Goal: Navigation & Orientation: Find specific page/section

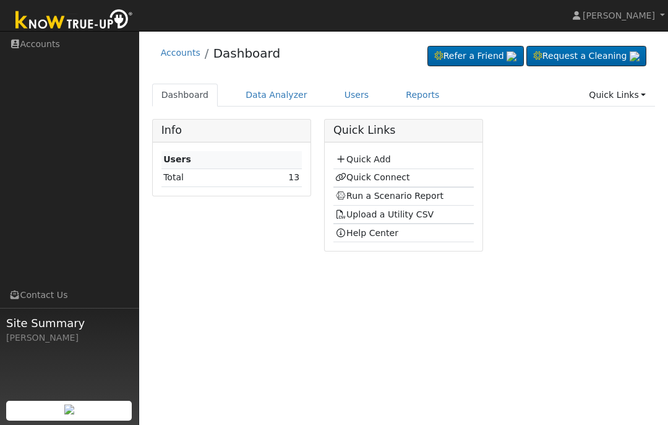
click at [373, 157] on link "Quick Add" at bounding box center [362, 159] width 55 height 10
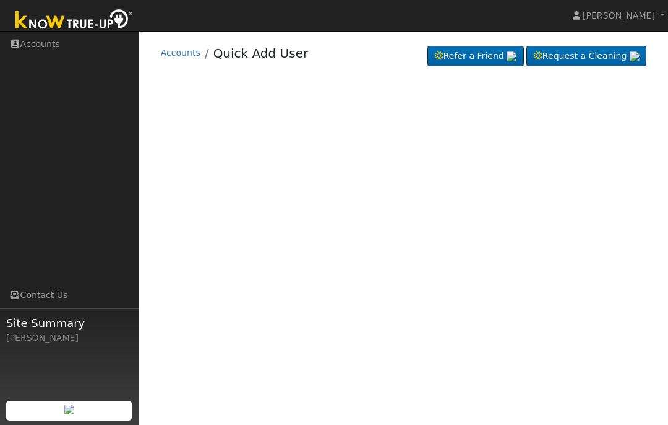
click at [184, 55] on link "Accounts" at bounding box center [181, 53] width 40 height 10
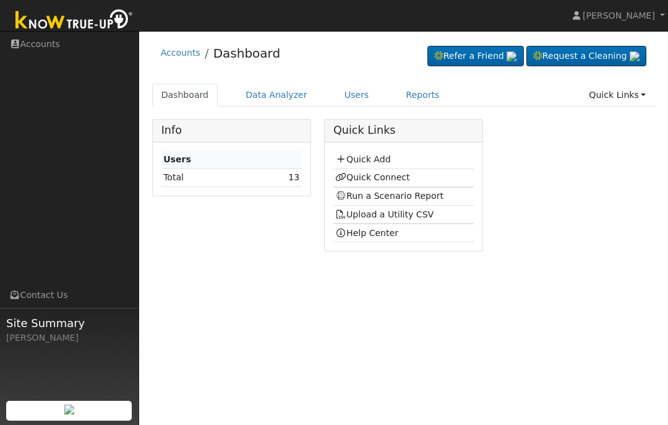
click at [366, 172] on link "Quick Connect" at bounding box center [372, 177] width 74 height 10
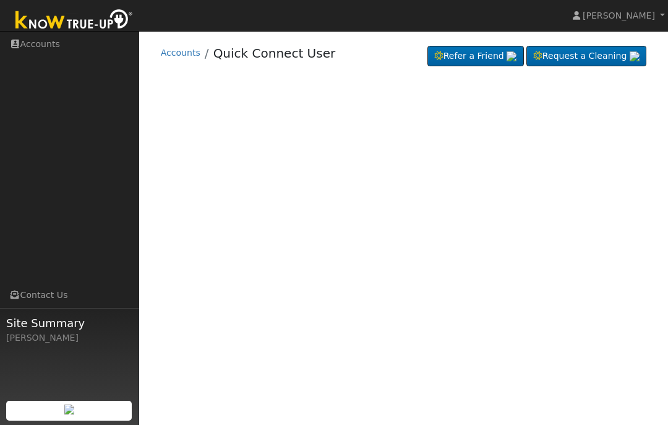
click at [635, 14] on span "[PERSON_NAME]" at bounding box center [619, 16] width 72 height 10
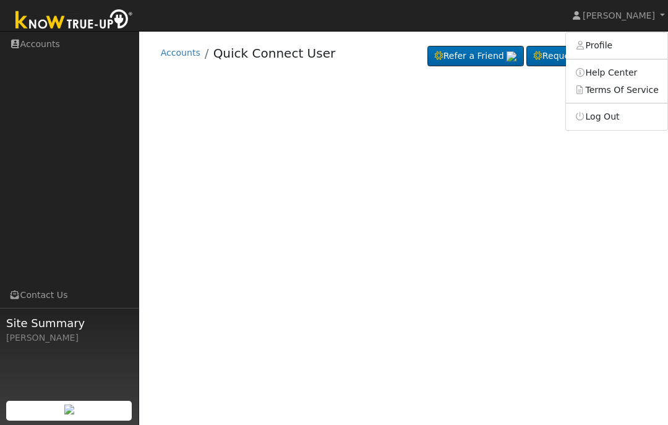
click at [525, 217] on div "User Profile First name Last name Email Email Notifications No Emails No Emails…" at bounding box center [403, 228] width 529 height 394
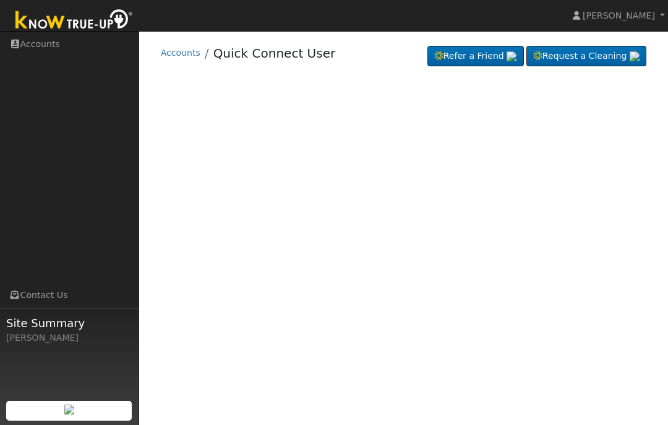
click at [175, 58] on link "Accounts" at bounding box center [181, 53] width 40 height 10
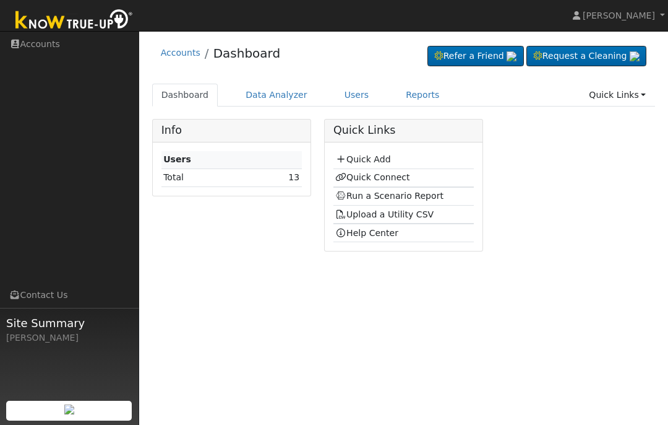
click at [387, 197] on link "Run a Scenario Report" at bounding box center [389, 196] width 108 height 10
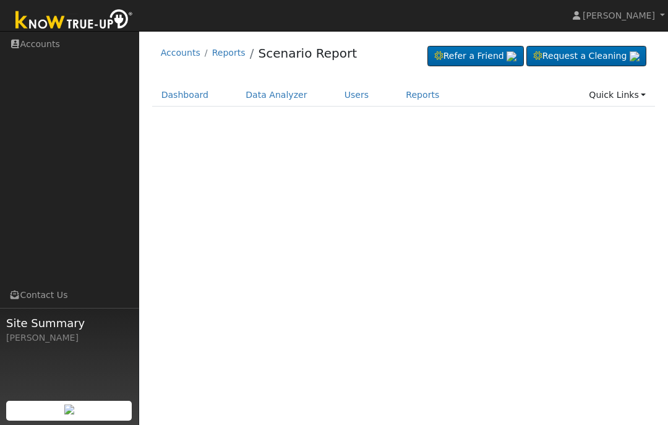
click at [180, 102] on link "Dashboard" at bounding box center [185, 95] width 66 height 23
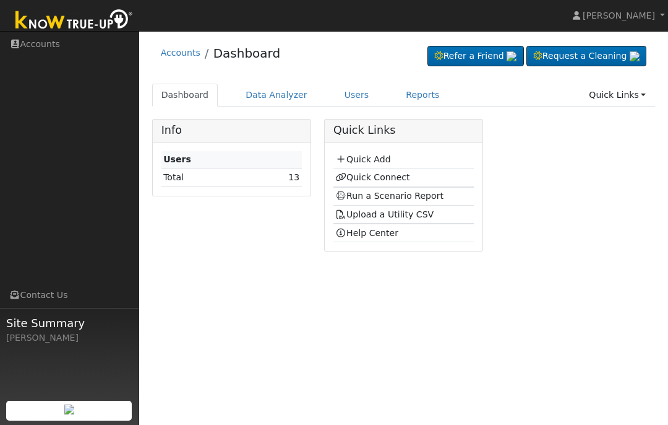
click at [350, 155] on link "Quick Add" at bounding box center [362, 159] width 55 height 10
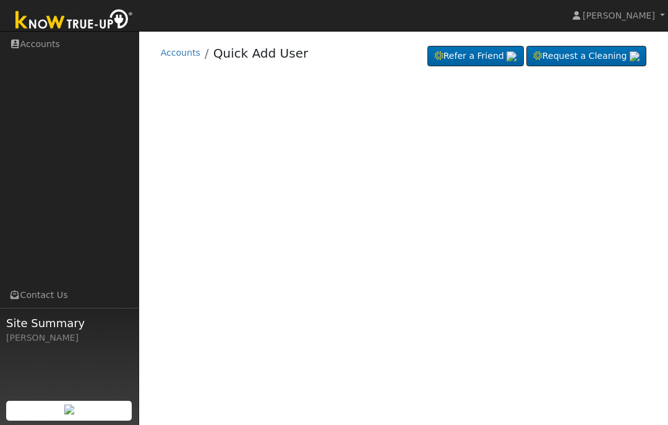
click at [184, 50] on link "Accounts" at bounding box center [181, 53] width 40 height 10
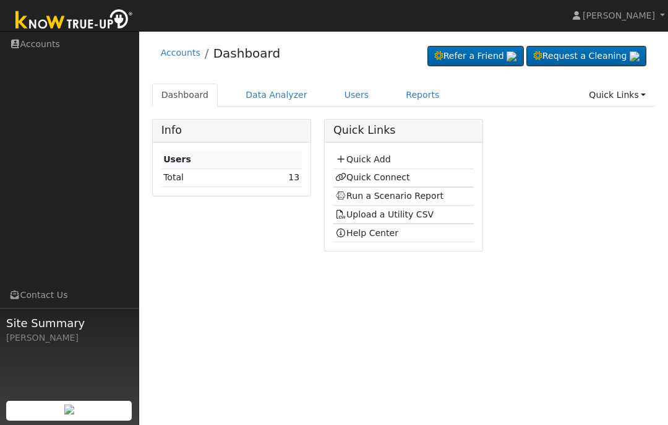
click at [350, 98] on link "Users" at bounding box center [356, 95] width 43 height 23
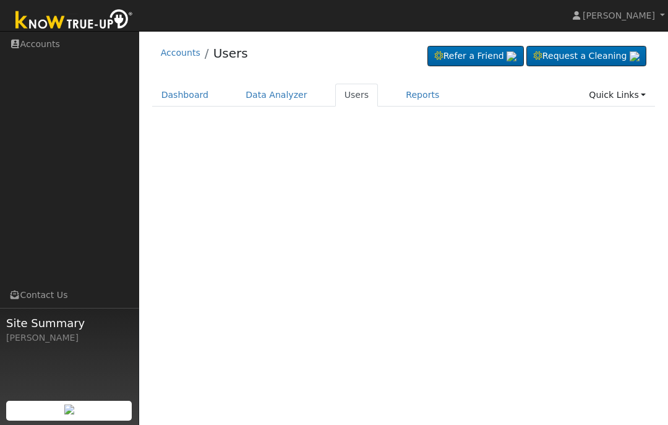
click at [173, 98] on link "Dashboard" at bounding box center [185, 95] width 66 height 23
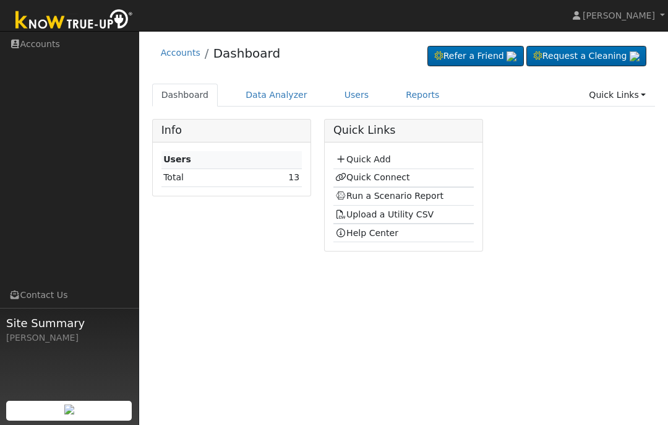
click at [368, 157] on link "Quick Add" at bounding box center [362, 159] width 55 height 10
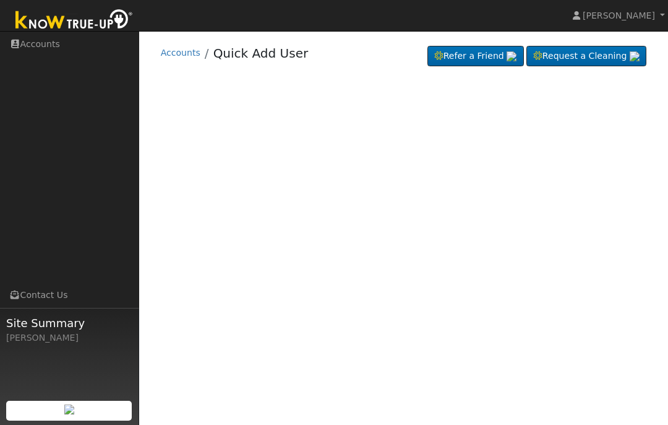
click at [441, 225] on div "User Profile First name Last name Email Email Notifications No Emails No Emails…" at bounding box center [403, 228] width 529 height 394
click at [428, 233] on div "User Profile First name Last name Email Email Notifications No Emails No Emails…" at bounding box center [403, 228] width 529 height 394
click at [415, 246] on div "User Profile First name Last name Email Email Notifications No Emails No Emails…" at bounding box center [403, 228] width 529 height 394
click at [399, 265] on div "User Profile First name Last name Email Email Notifications No Emails No Emails…" at bounding box center [403, 228] width 529 height 394
